Goal: Navigation & Orientation: Find specific page/section

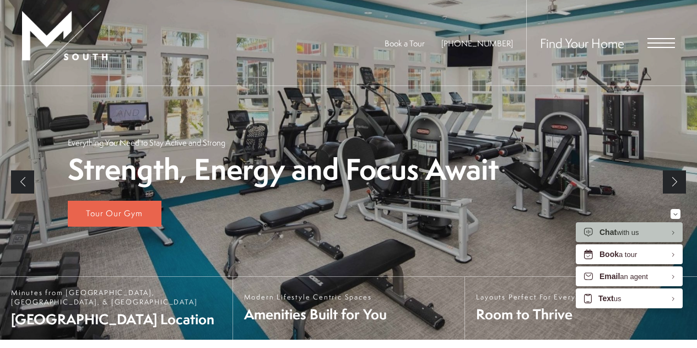
scroll to position [163, 0]
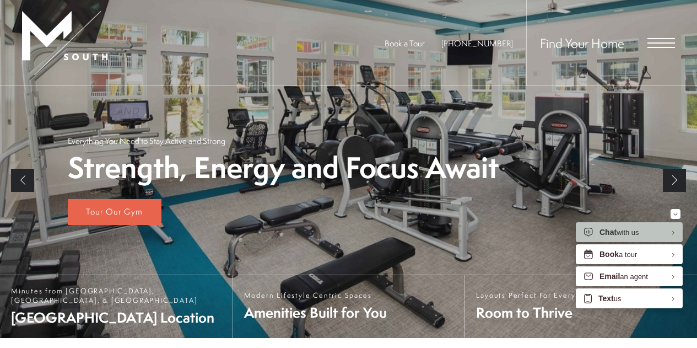
click at [17, 174] on link "Previous" at bounding box center [22, 180] width 23 height 23
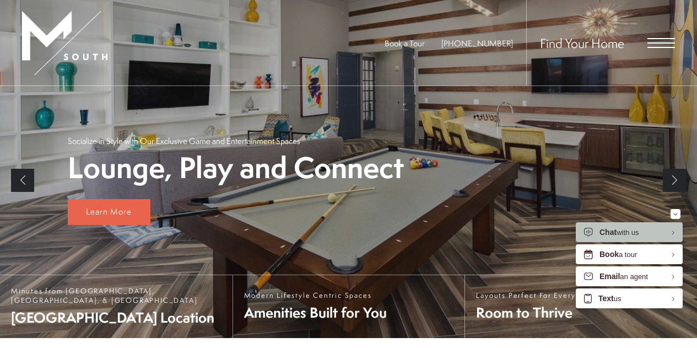
click at [17, 174] on link "Previous" at bounding box center [22, 180] width 23 height 23
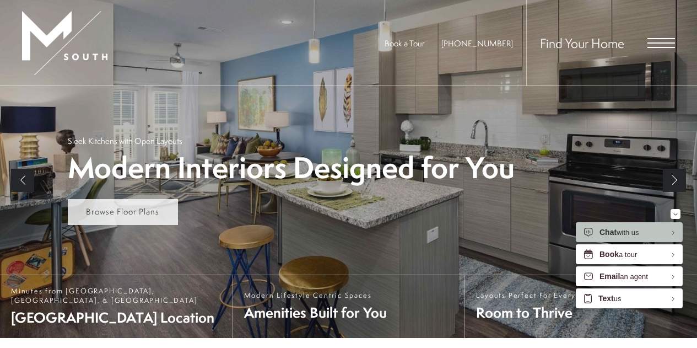
click at [80, 202] on link "Browse Floor Plans" at bounding box center [123, 212] width 110 height 26
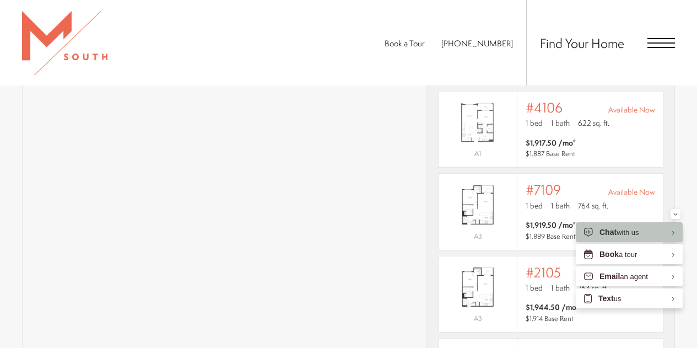
scroll to position [735, 0]
click at [280, 26] on div "Book a Tour [PHONE_NUMBER] Find Your Home" at bounding box center [348, 42] width 697 height 85
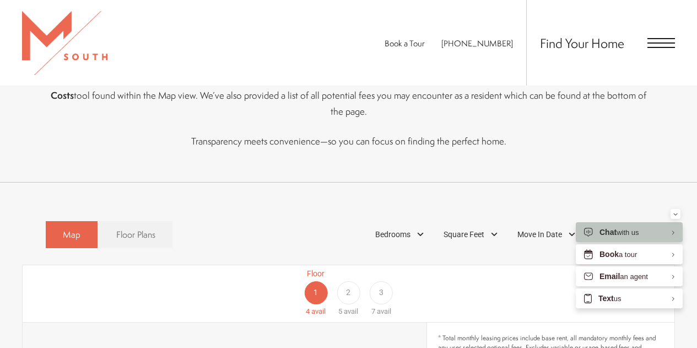
scroll to position [440, 0]
